Goal: Browse casually

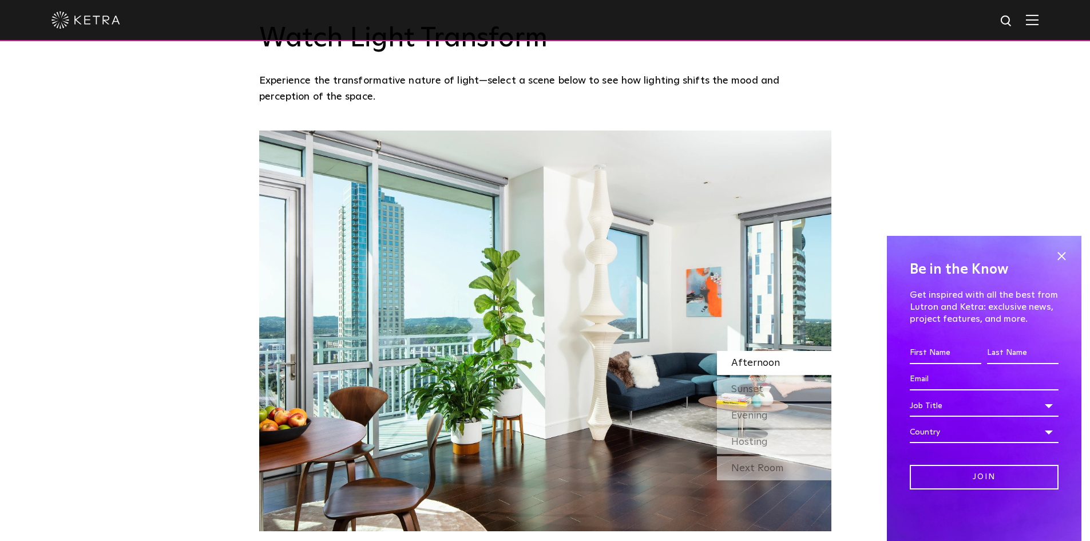
click at [216, 139] on div "Watch Light Transform Experience the transformative nature of light—select a sc…" at bounding box center [545, 251] width 1090 height 560
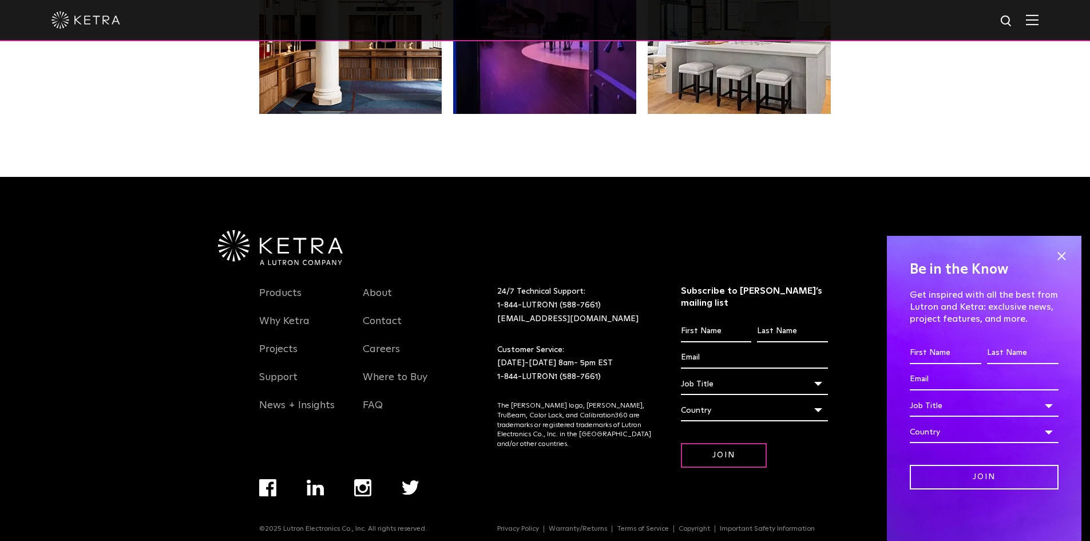
scroll to position [2403, 0]
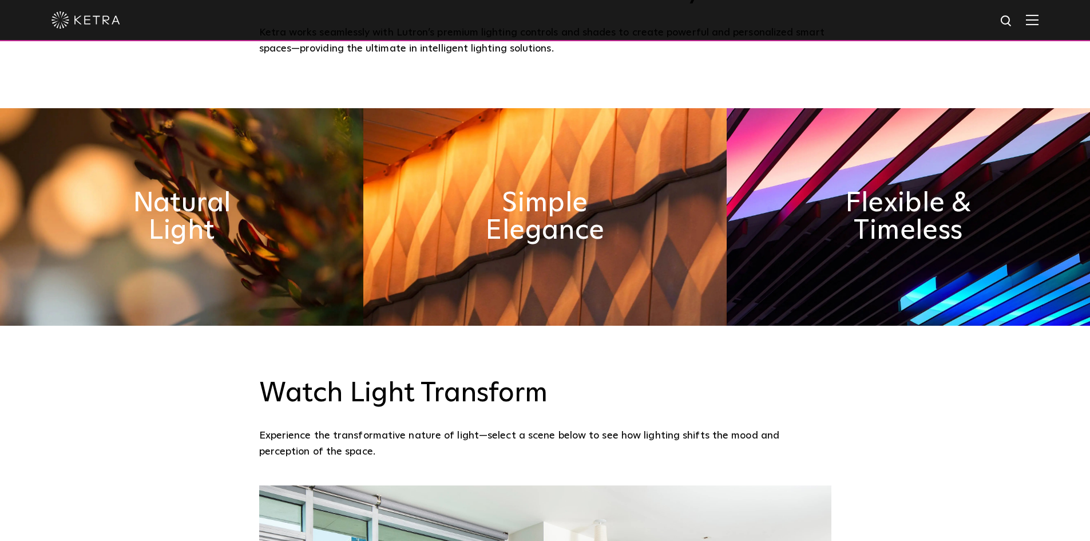
scroll to position [744, 0]
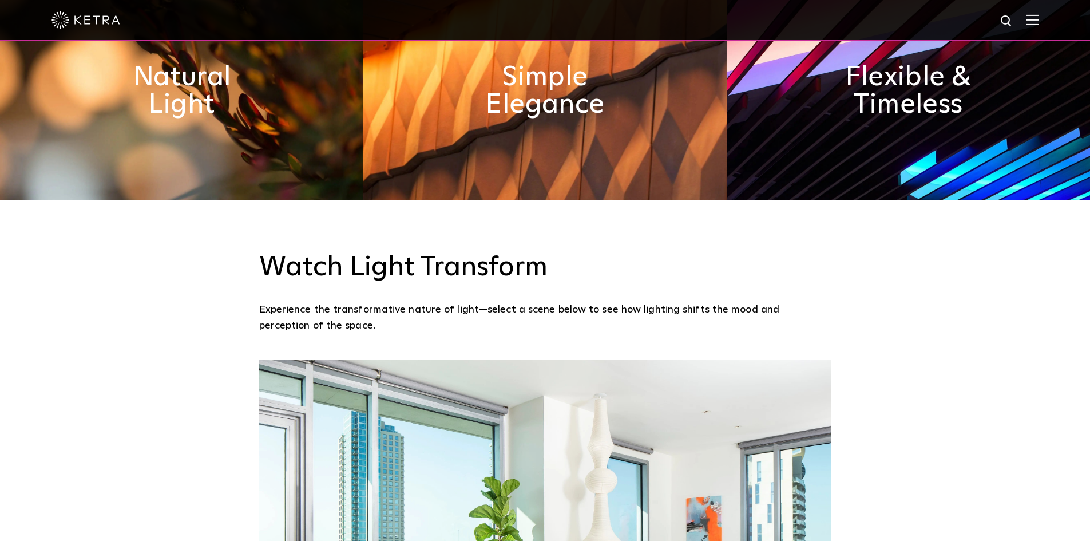
click at [237, 162] on img at bounding box center [181, 90] width 363 height 217
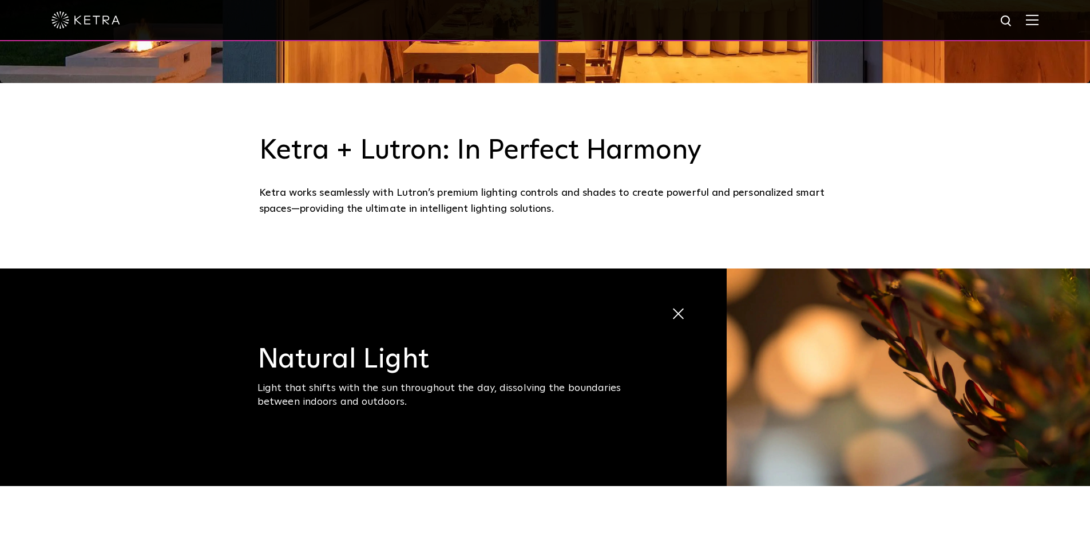
scroll to position [172, 0]
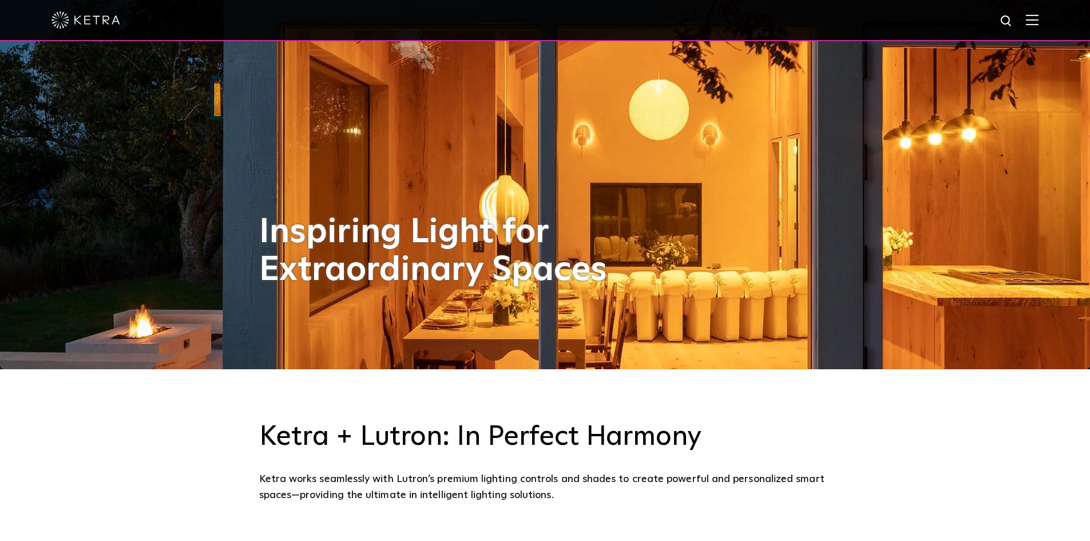
click at [100, 19] on img at bounding box center [86, 19] width 69 height 17
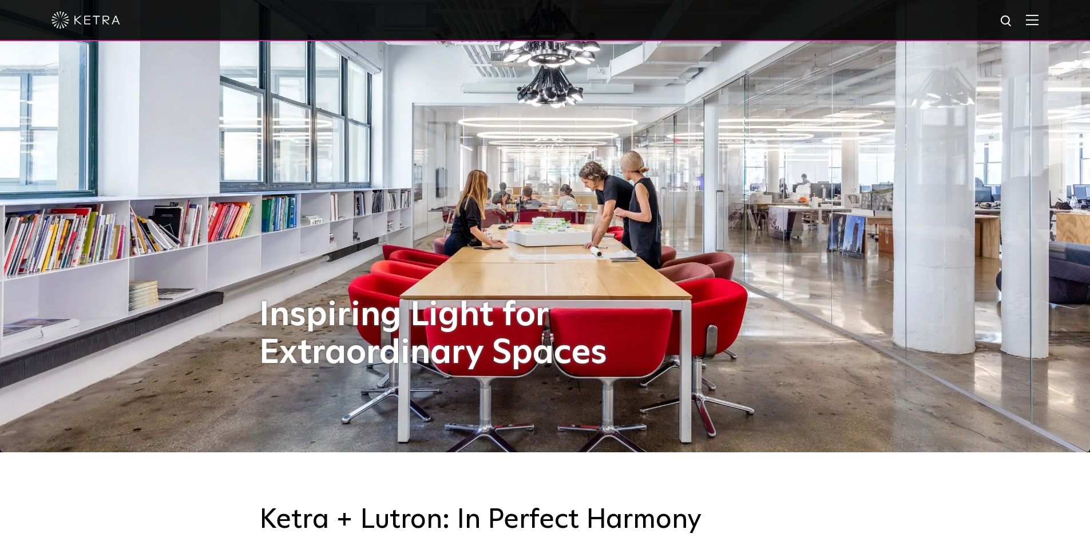
scroll to position [229, 0]
